Goal: Communication & Community: Answer question/provide support

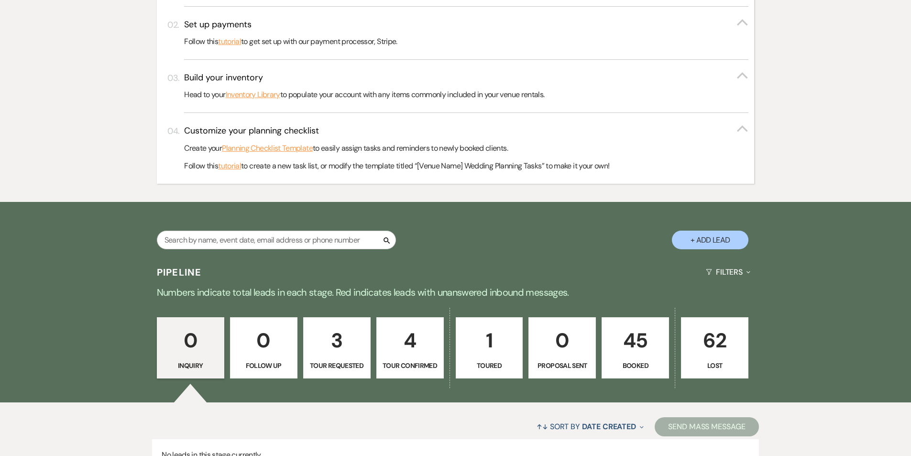
scroll to position [365, 0]
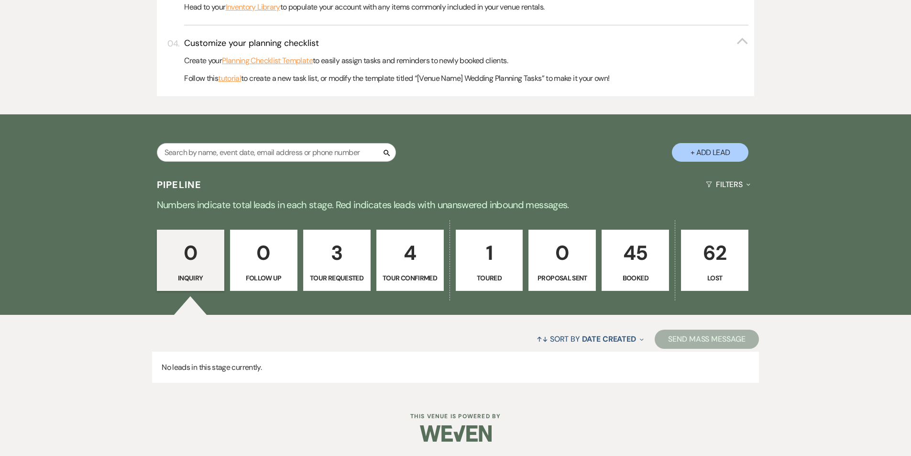
click at [646, 257] on p "45" at bounding box center [635, 253] width 55 height 32
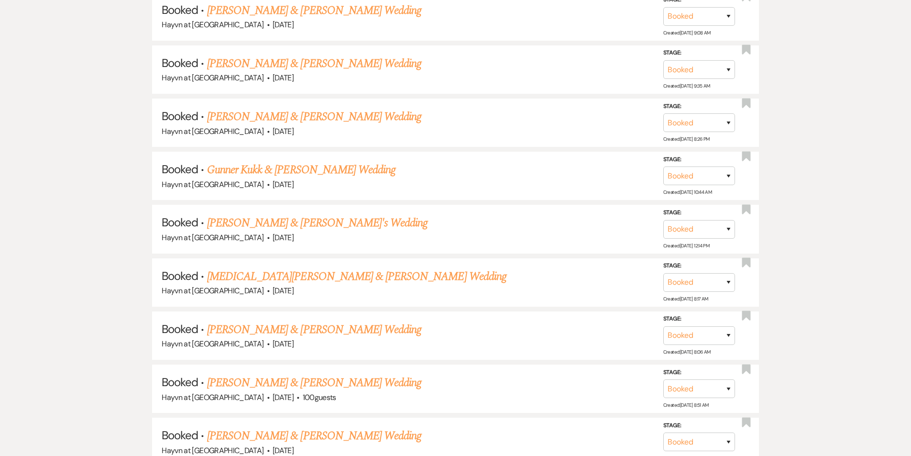
scroll to position [1657, 0]
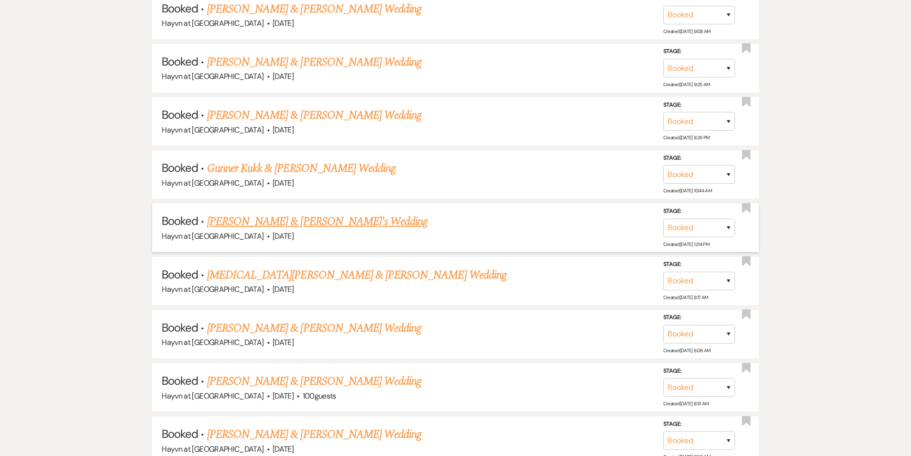
click at [315, 226] on link "[PERSON_NAME] & [PERSON_NAME]'s Wedding" at bounding box center [317, 221] width 221 height 17
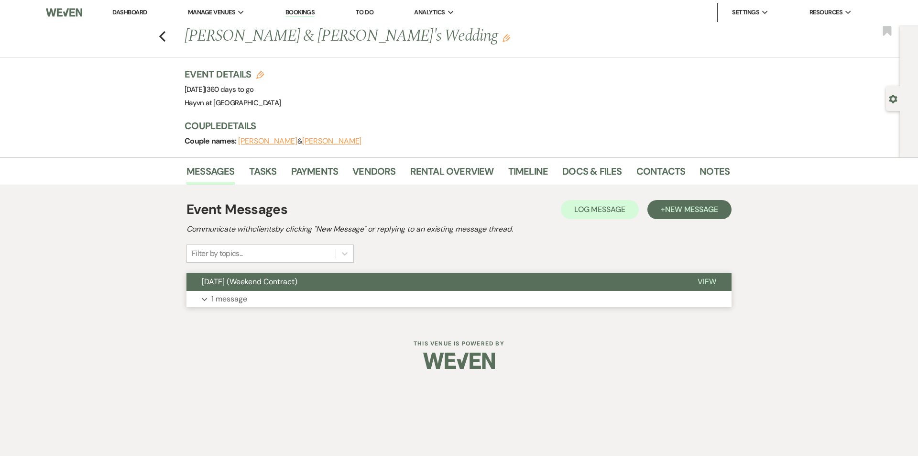
click at [208, 298] on button "Expand 1 message" at bounding box center [459, 299] width 545 height 16
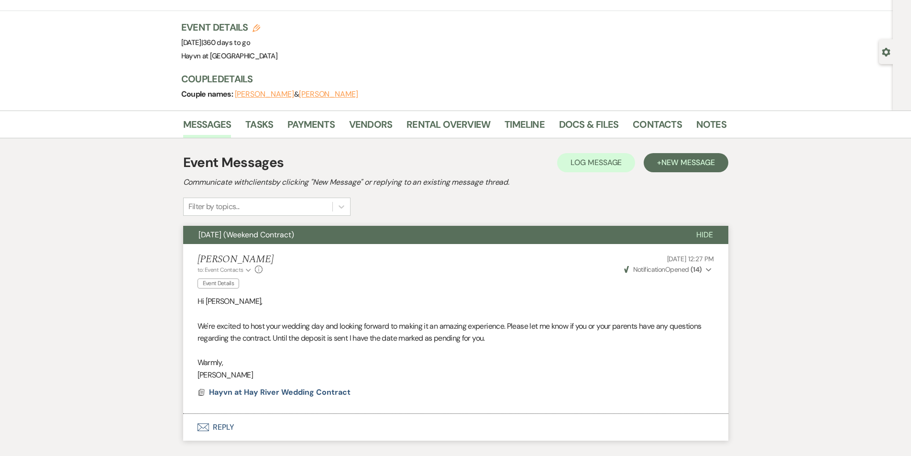
scroll to position [108, 0]
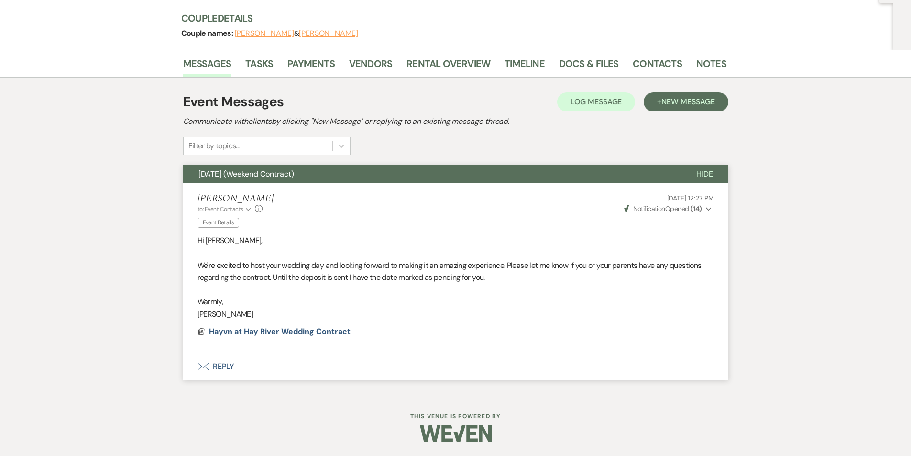
click at [225, 366] on button "Envelope Reply" at bounding box center [455, 366] width 545 height 27
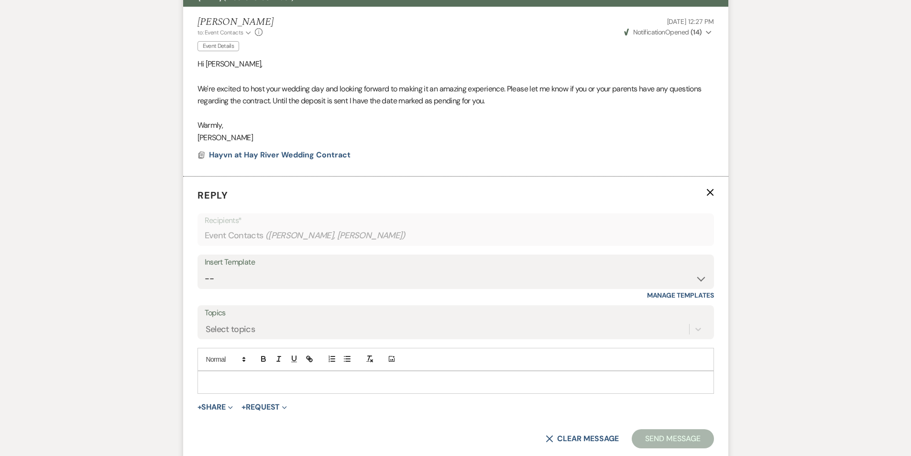
scroll to position [290, 0]
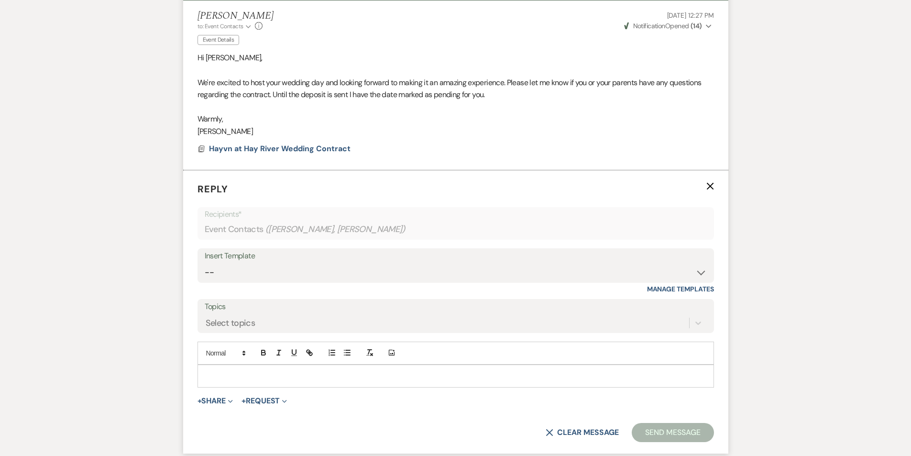
click at [224, 378] on p at bounding box center [455, 376] width 501 height 11
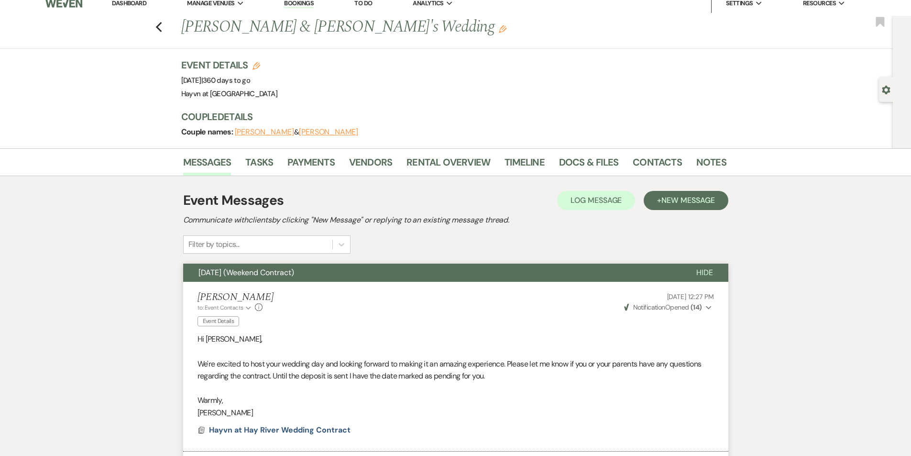
scroll to position [0, 0]
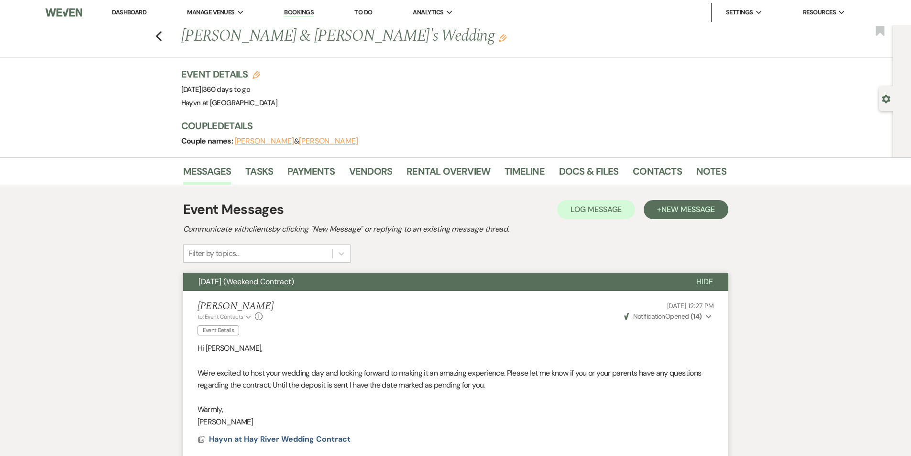
click at [888, 106] on div "Gear Settings" at bounding box center [888, 98] width 18 height 25
click at [880, 99] on div "Gear Settings" at bounding box center [888, 98] width 18 height 25
click at [885, 101] on use "button" at bounding box center [887, 99] width 8 height 9
select select "8"
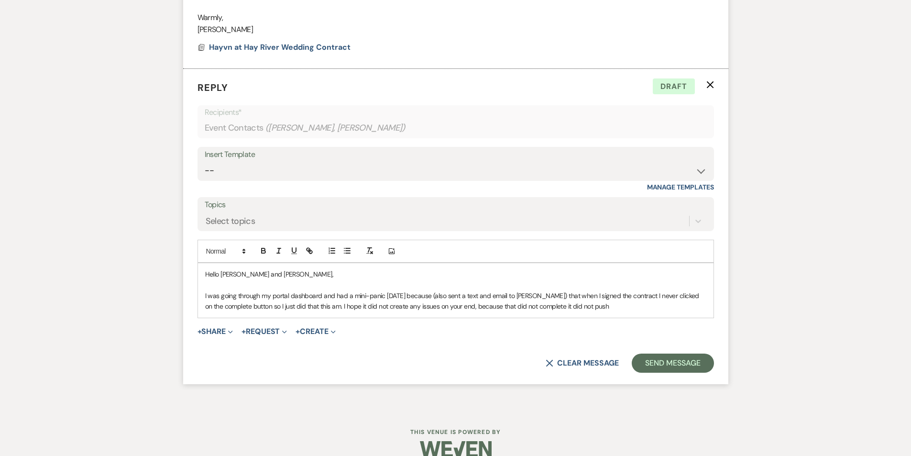
scroll to position [491, 0]
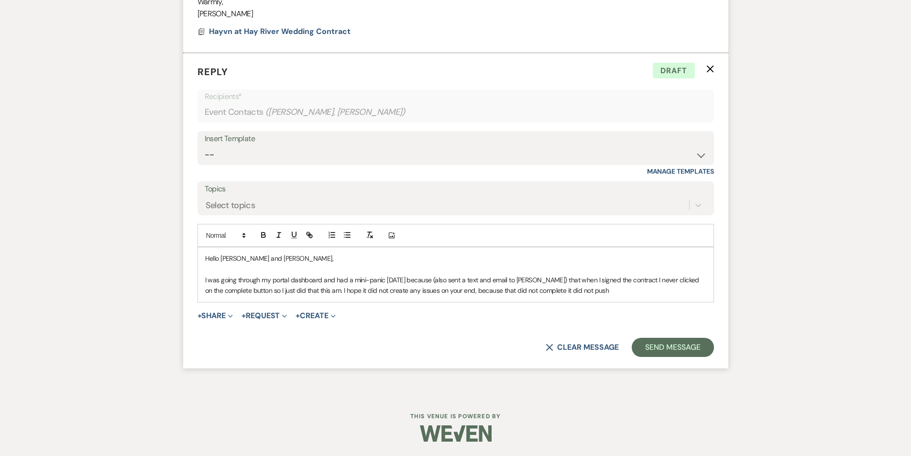
click at [619, 288] on p "I was going through my portal dashboard and had a mini-panic [DATE] because (al…" at bounding box center [455, 286] width 501 height 22
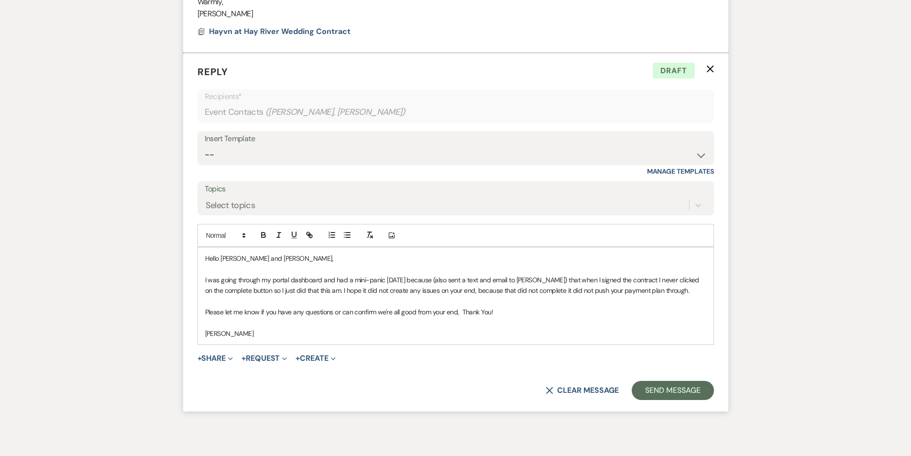
click at [551, 280] on p "I was going through my portal dashboard and had a mini-panic [DATE] because (al…" at bounding box center [455, 286] width 501 height 22
click at [227, 290] on p "I was going through my portal dashboard and had a mini-panic [DATE] because (al…" at bounding box center [455, 286] width 501 height 22
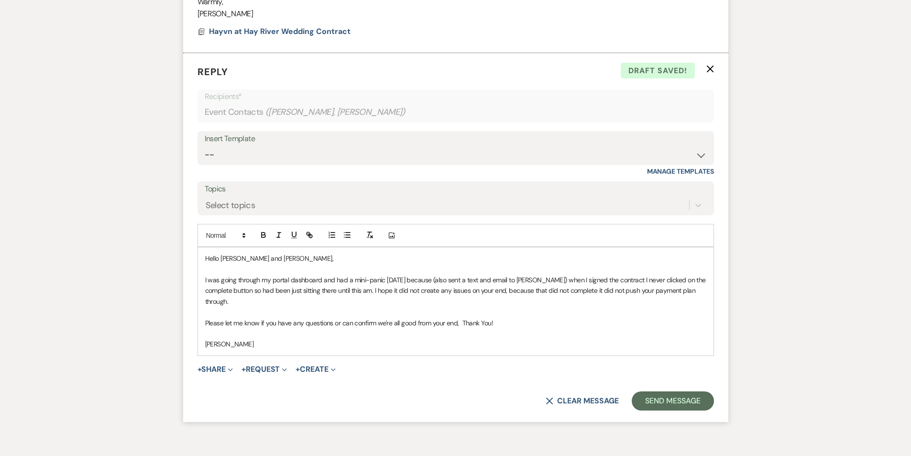
click at [480, 287] on p "I was going through my portal dashboard and had a mini-panic [DATE] because (al…" at bounding box center [455, 291] width 501 height 32
click at [518, 291] on p "I was going through my portal dashboard and had a mini-panic [DATE] because (al…" at bounding box center [455, 291] width 501 height 32
click at [346, 291] on p "I was going through my portal dashboard and had a mini-panic [DATE] because (al…" at bounding box center [455, 291] width 501 height 32
click at [343, 289] on p "I was going through my portal dashboard and had a mini-panic [DATE] because (al…" at bounding box center [455, 291] width 501 height 32
drag, startPoint x: 598, startPoint y: 291, endPoint x: 537, endPoint y: 291, distance: 60.8
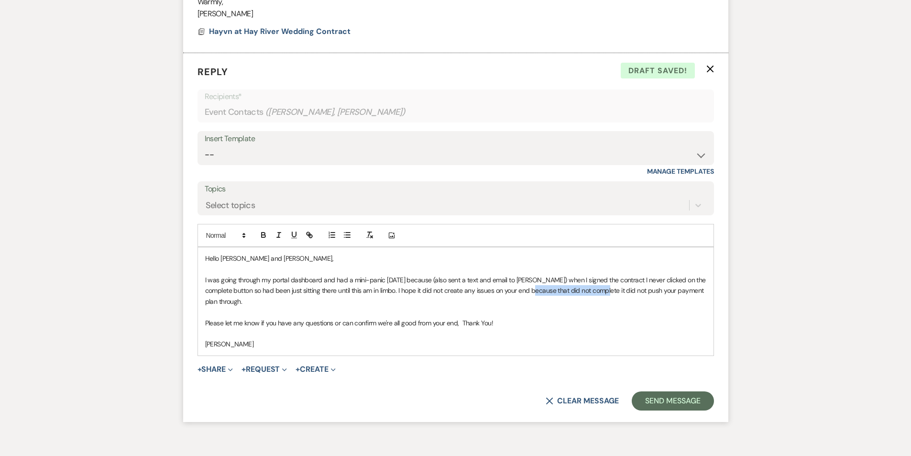
click at [532, 292] on p "I was going through my portal dashboard and had a mini-panic [DATE] because (al…" at bounding box center [455, 291] width 501 height 32
click at [695, 292] on p "I was going through my portal dashboard and had a mini-panic [DATE] because (al…" at bounding box center [455, 291] width 501 height 32
click at [473, 301] on p "I was going through my portal dashboard and had a mini-panic [DATE] because (al…" at bounding box center [455, 291] width 501 height 32
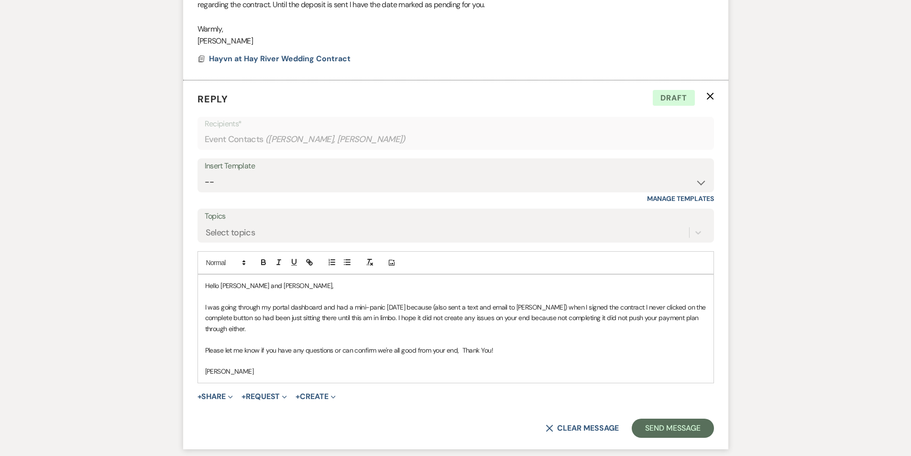
scroll to position [544, 0]
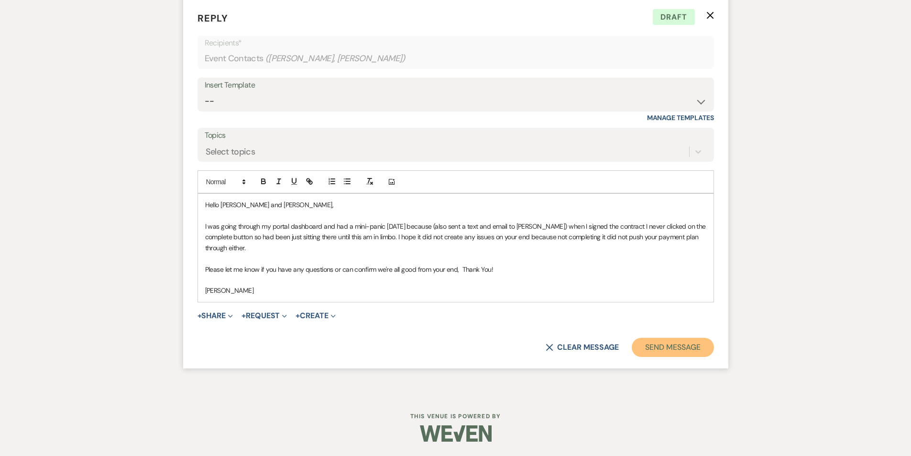
click at [676, 351] on button "Send Message" at bounding box center [673, 347] width 82 height 19
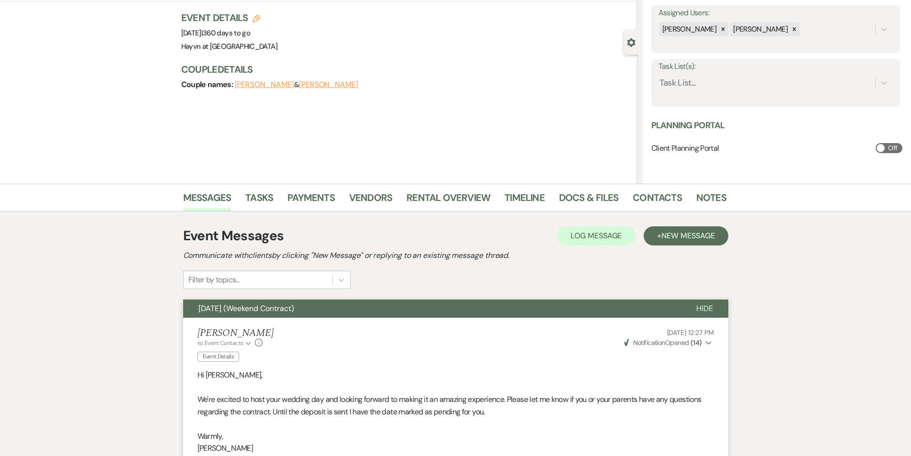
scroll to position [0, 0]
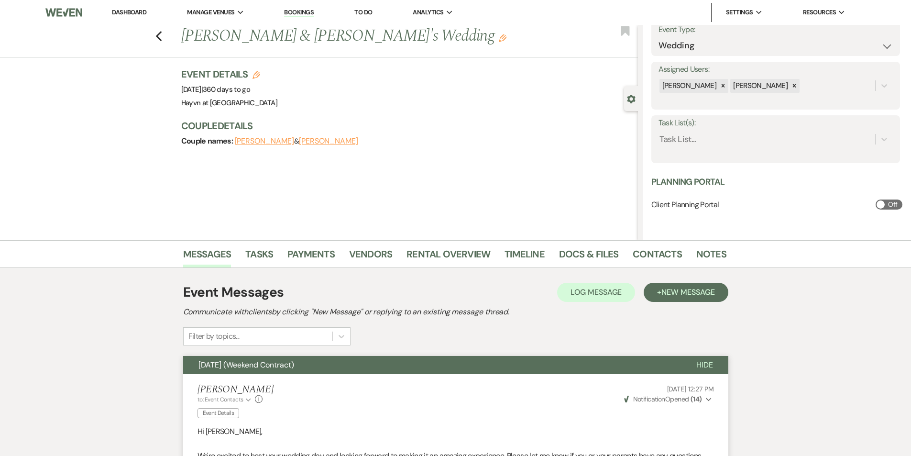
click at [75, 16] on img at bounding box center [63, 12] width 36 height 20
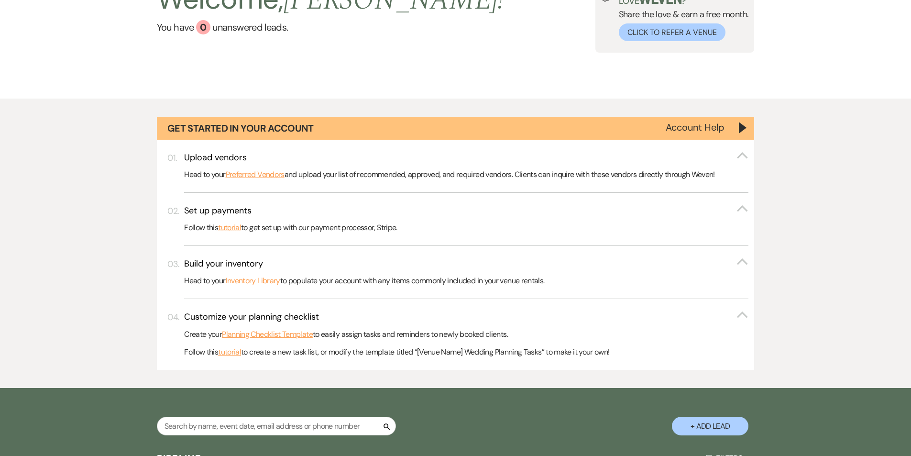
scroll to position [144, 0]
